Goal: Find specific page/section: Find specific page/section

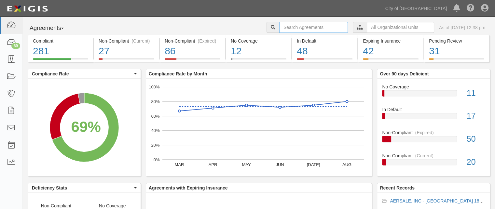
click at [314, 33] on input "text" at bounding box center [313, 27] width 69 height 11
type input "[PERSON_NAME]"
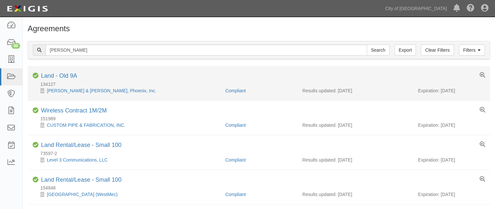
click at [91, 87] on div "134127" at bounding box center [262, 84] width 458 height 7
click at [89, 92] on link "Gannon & Scott, Phoenix, Inc." at bounding box center [101, 90] width 109 height 5
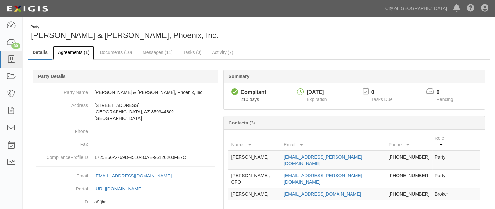
click at [63, 49] on link "Agreements (1)" at bounding box center [73, 53] width 41 height 14
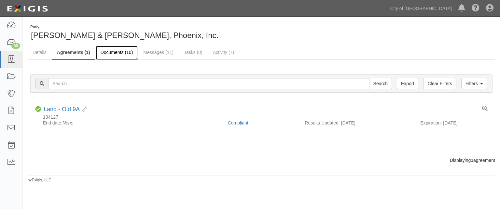
click at [116, 53] on link "Documents (10)" at bounding box center [117, 53] width 42 height 14
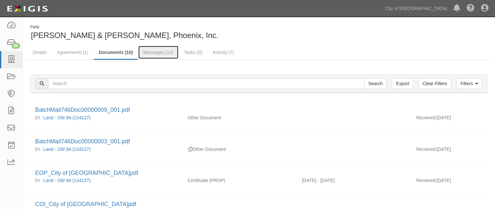
click at [157, 55] on link "Messages (11)" at bounding box center [158, 52] width 40 height 13
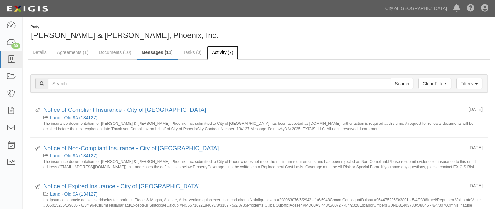
click at [220, 56] on link "Activity (7)" at bounding box center [222, 53] width 31 height 14
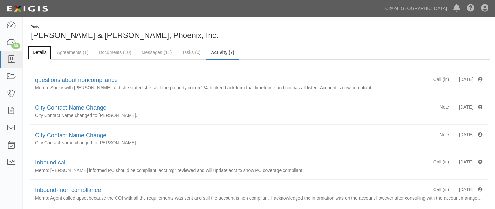
click at [41, 49] on link "Details" at bounding box center [40, 53] width 24 height 14
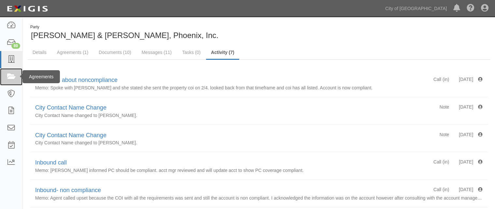
click at [15, 81] on link at bounding box center [11, 76] width 22 height 17
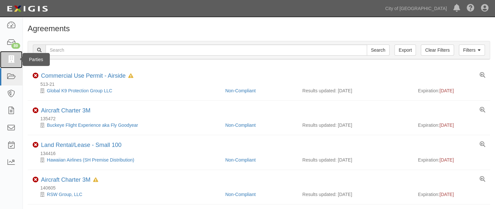
click at [11, 59] on icon at bounding box center [11, 59] width 9 height 7
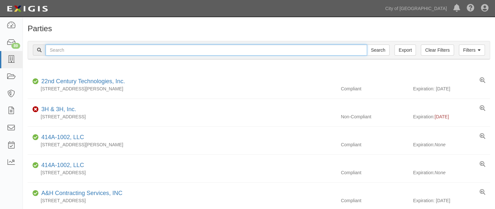
click at [182, 51] on input "text" at bounding box center [206, 50] width 321 height 11
type input "cannon"
click at [367, 45] on input "Search" at bounding box center [378, 50] width 23 height 11
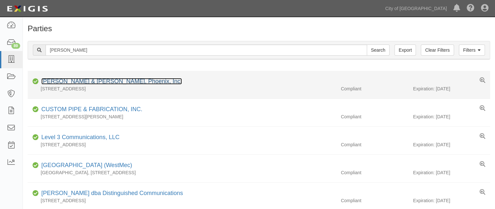
click at [103, 82] on link "[PERSON_NAME] & [PERSON_NAME], Phoenix, Inc." at bounding box center [111, 81] width 141 height 7
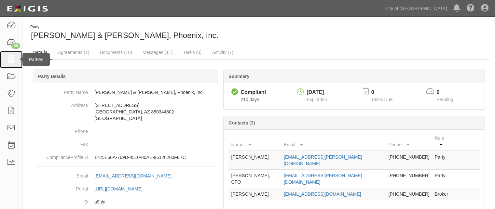
click at [13, 61] on icon at bounding box center [11, 59] width 9 height 7
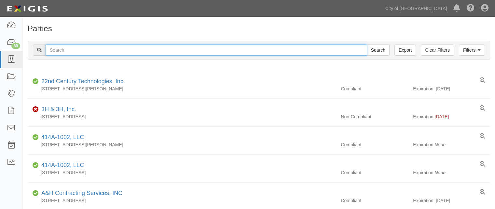
click at [118, 47] on input "text" at bounding box center [206, 50] width 321 height 11
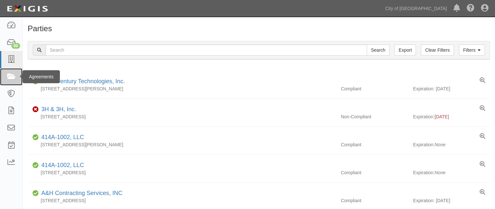
click at [17, 81] on link at bounding box center [11, 76] width 22 height 17
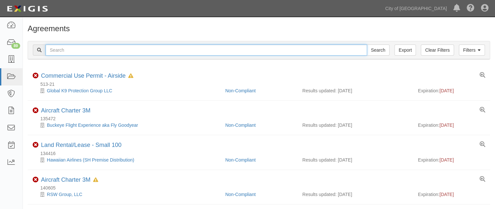
drag, startPoint x: 0, startPoint y: 0, endPoint x: 68, endPoint y: 52, distance: 85.8
click at [68, 52] on input "text" at bounding box center [206, 50] width 321 height 11
type input "153742"
click at [367, 45] on input "Search" at bounding box center [378, 50] width 23 height 11
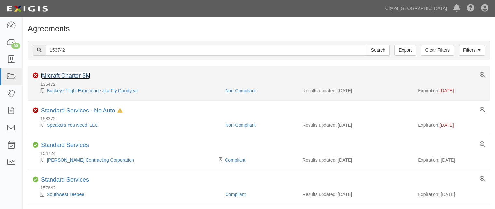
click at [75, 74] on link "Aircraft Charter 3M" at bounding box center [65, 76] width 49 height 7
